Goal: Find specific page/section

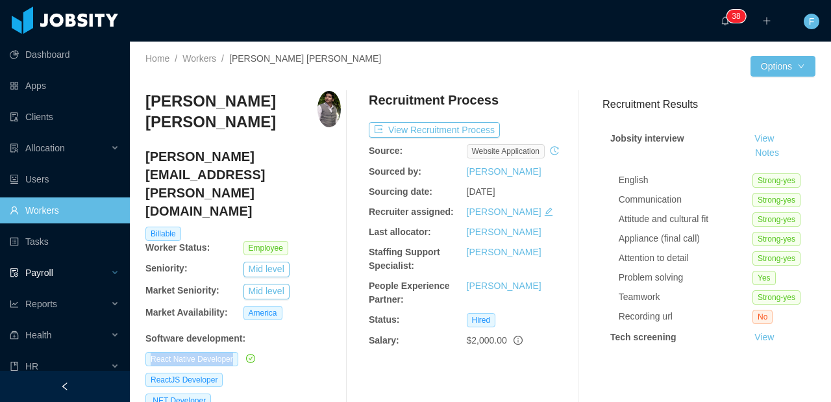
scroll to position [47, 0]
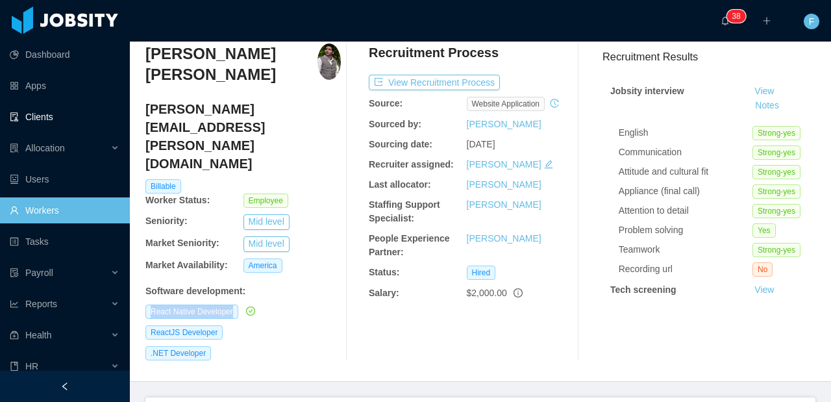
click at [79, 124] on link "Clients" at bounding box center [65, 117] width 110 height 26
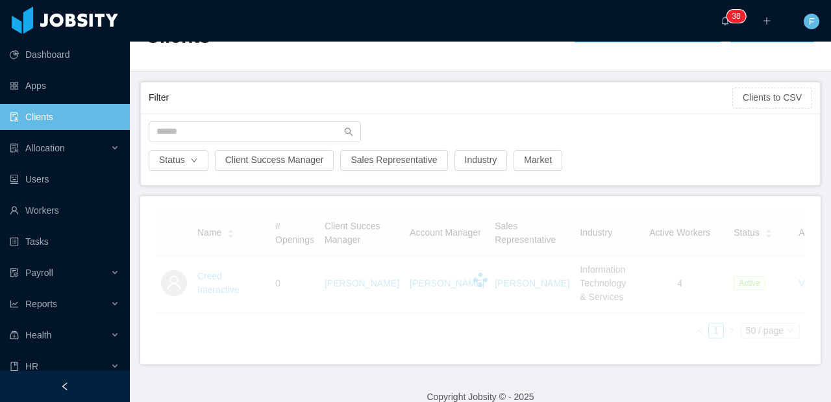
click at [210, 147] on div at bounding box center [480, 135] width 677 height 29
click at [216, 132] on input "text" at bounding box center [255, 131] width 212 height 21
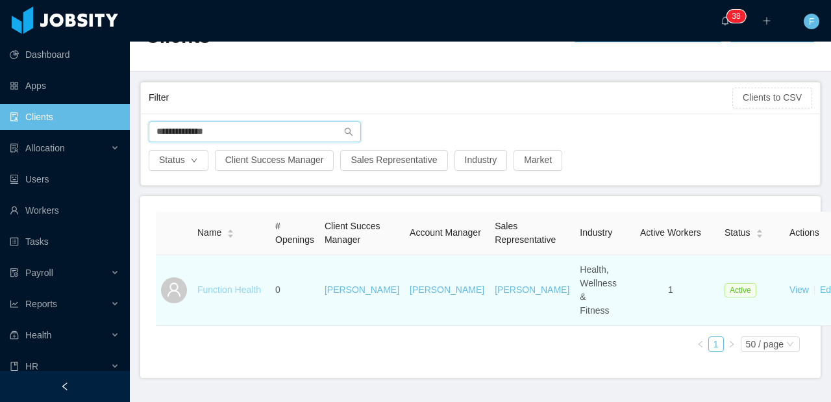
type input "**********"
click at [216, 295] on link "Function Health" at bounding box center [229, 289] width 64 height 10
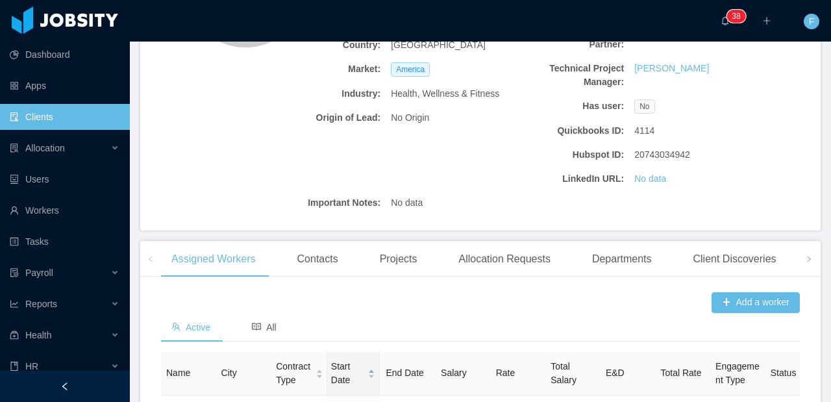
scroll to position [151, 0]
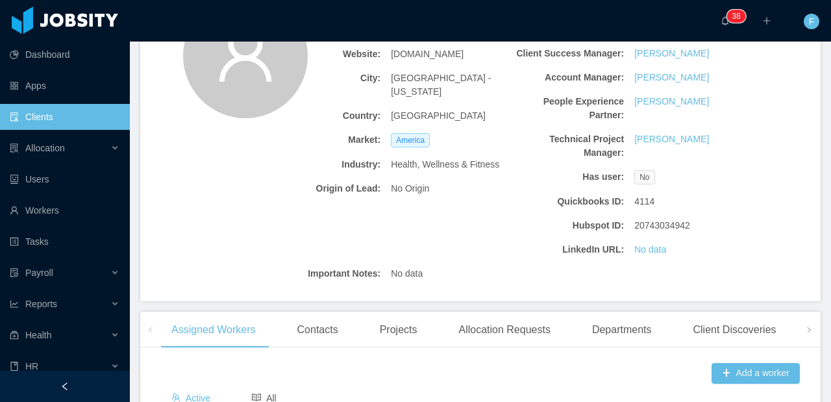
click at [40, 121] on link "Clients" at bounding box center [65, 117] width 110 height 26
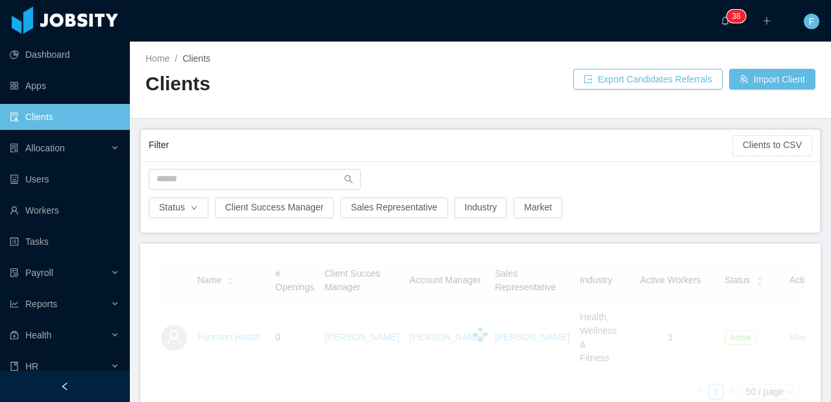
click at [196, 191] on div at bounding box center [480, 183] width 677 height 29
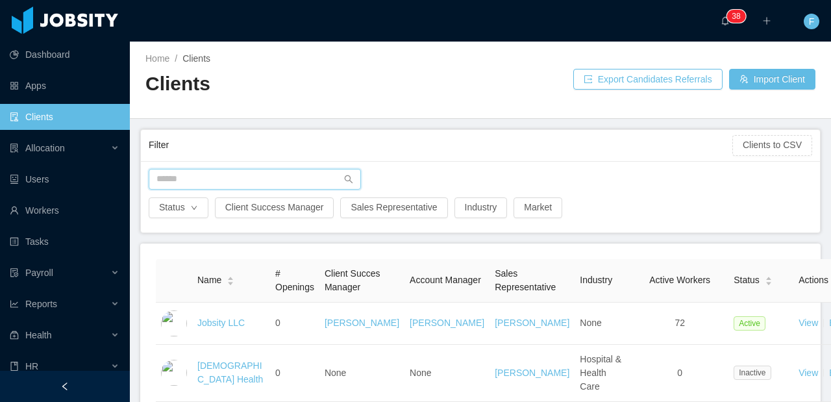
click at [200, 180] on input "text" at bounding box center [255, 179] width 212 height 21
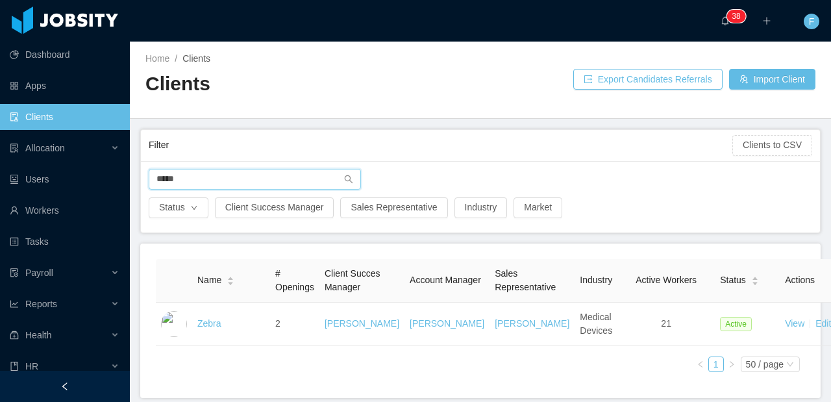
type input "*****"
